Goal: Task Accomplishment & Management: Manage account settings

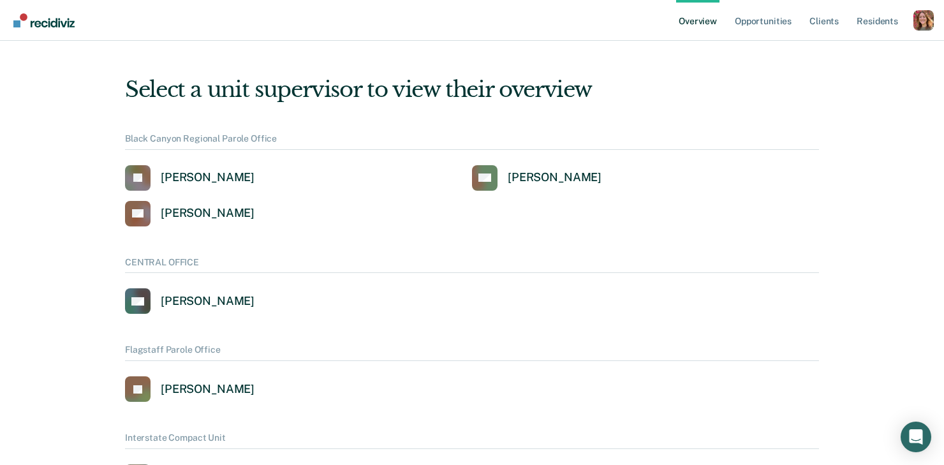
click at [921, 18] on div "Profile dropdown button" at bounding box center [923, 20] width 20 height 20
click at [860, 59] on link "Profile" at bounding box center [872, 58] width 82 height 11
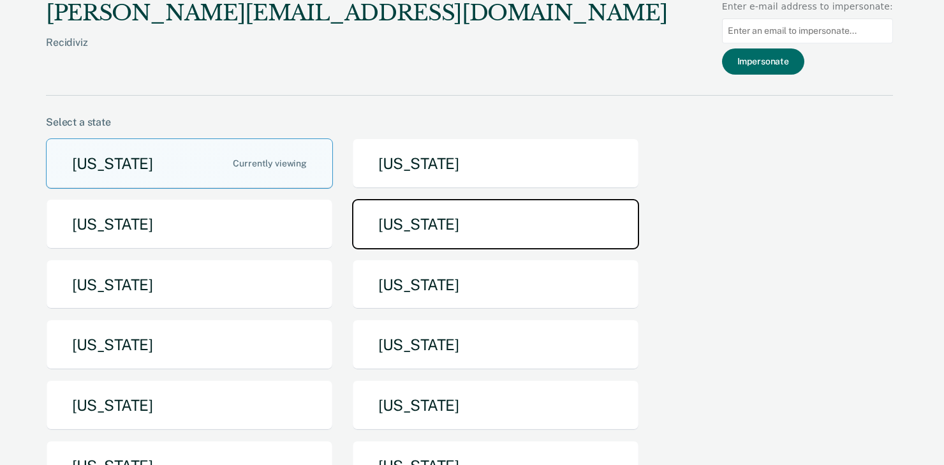
click at [411, 220] on button "[US_STATE]" at bounding box center [495, 224] width 287 height 50
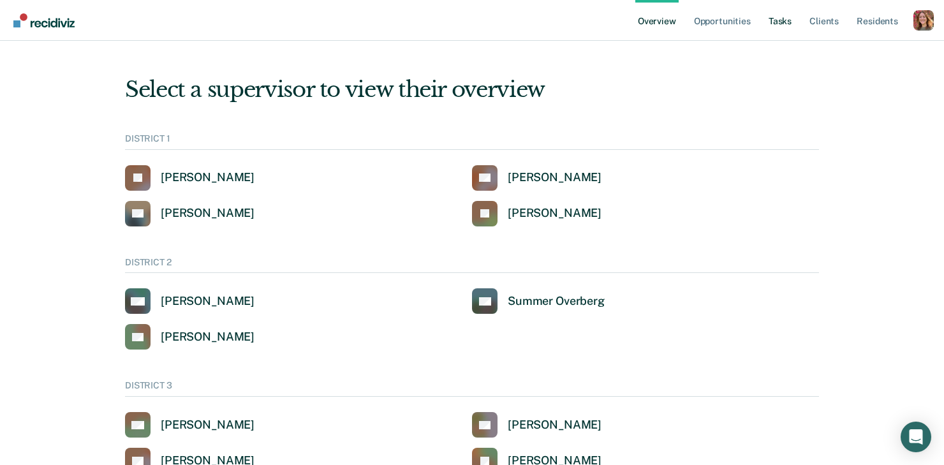
click at [792, 21] on link "Tasks" at bounding box center [780, 20] width 28 height 41
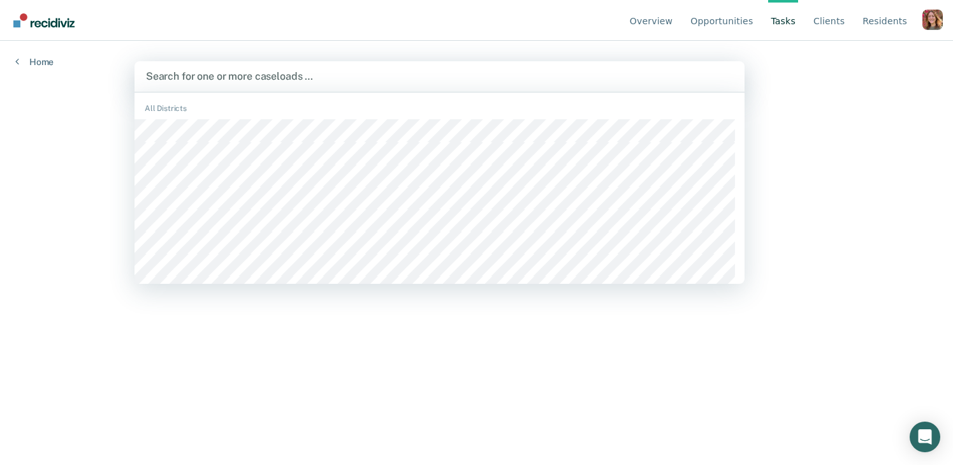
click at [276, 78] on div at bounding box center [439, 76] width 587 height 15
